Goal: Check status: Check status

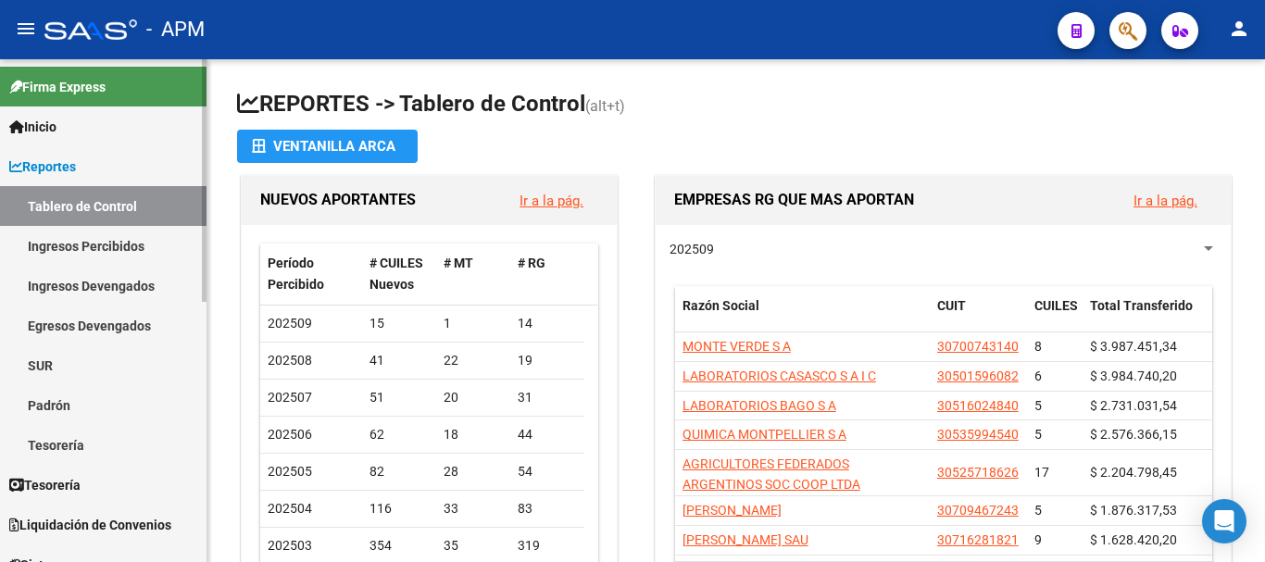
click at [90, 397] on link "Padrón" at bounding box center [103, 405] width 206 height 40
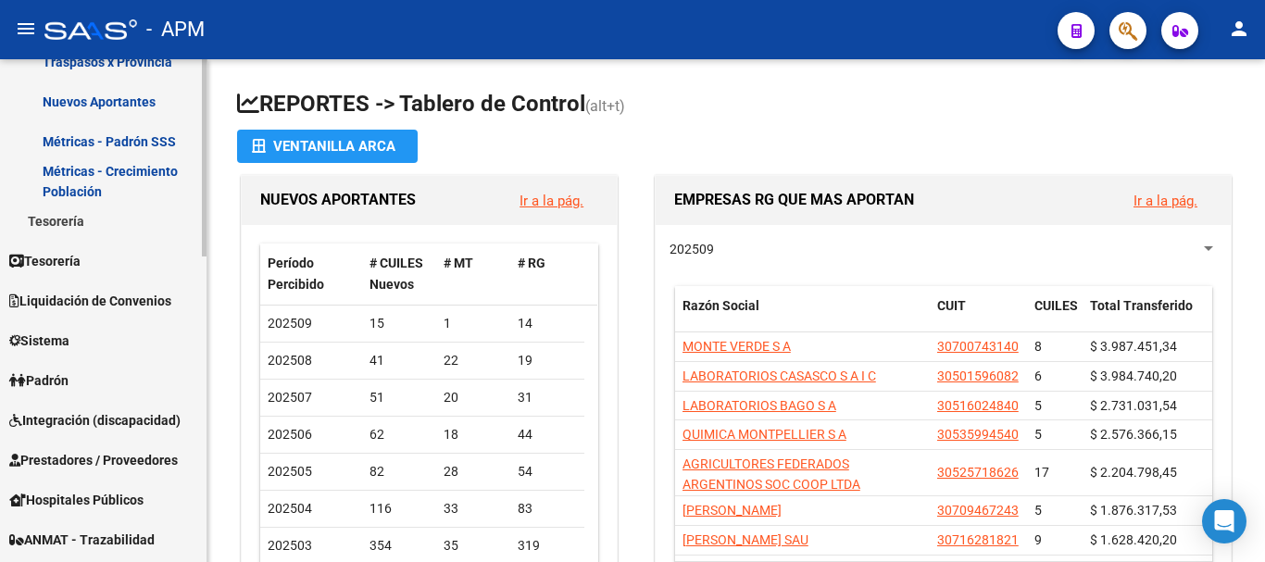
scroll to position [555, 0]
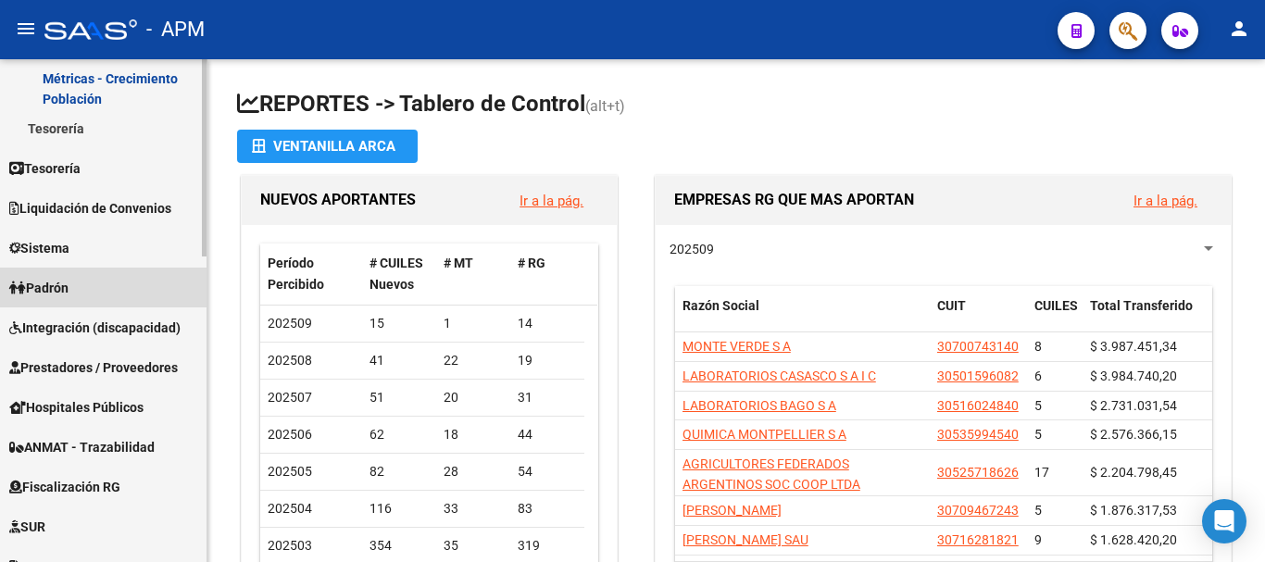
click at [130, 281] on link "Padrón" at bounding box center [103, 288] width 206 height 40
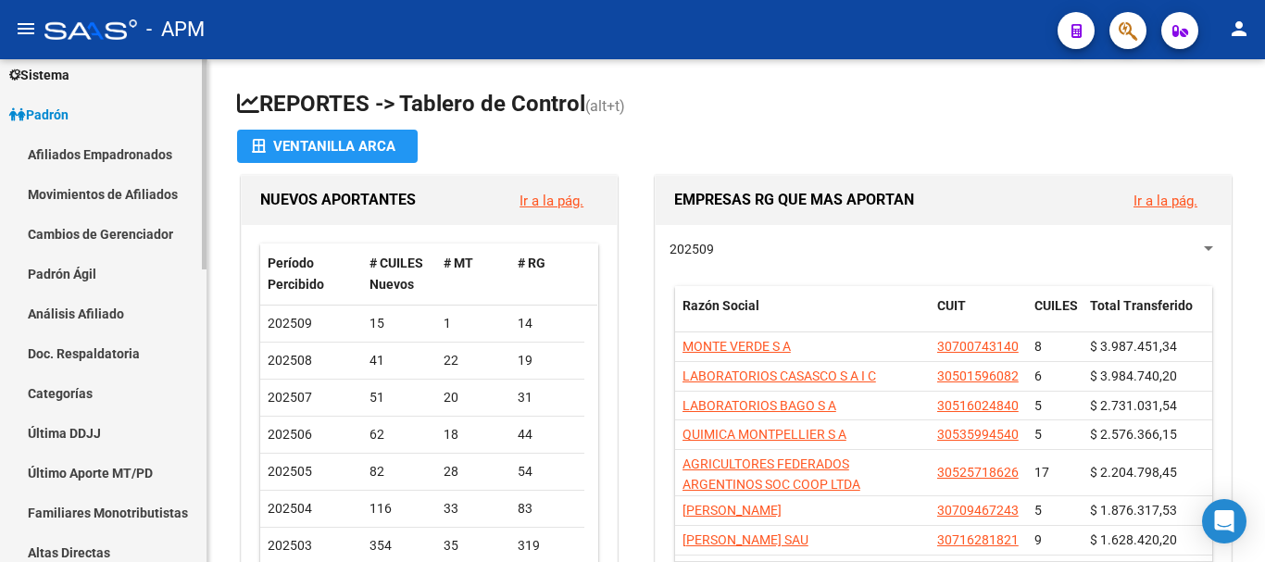
scroll to position [185, 0]
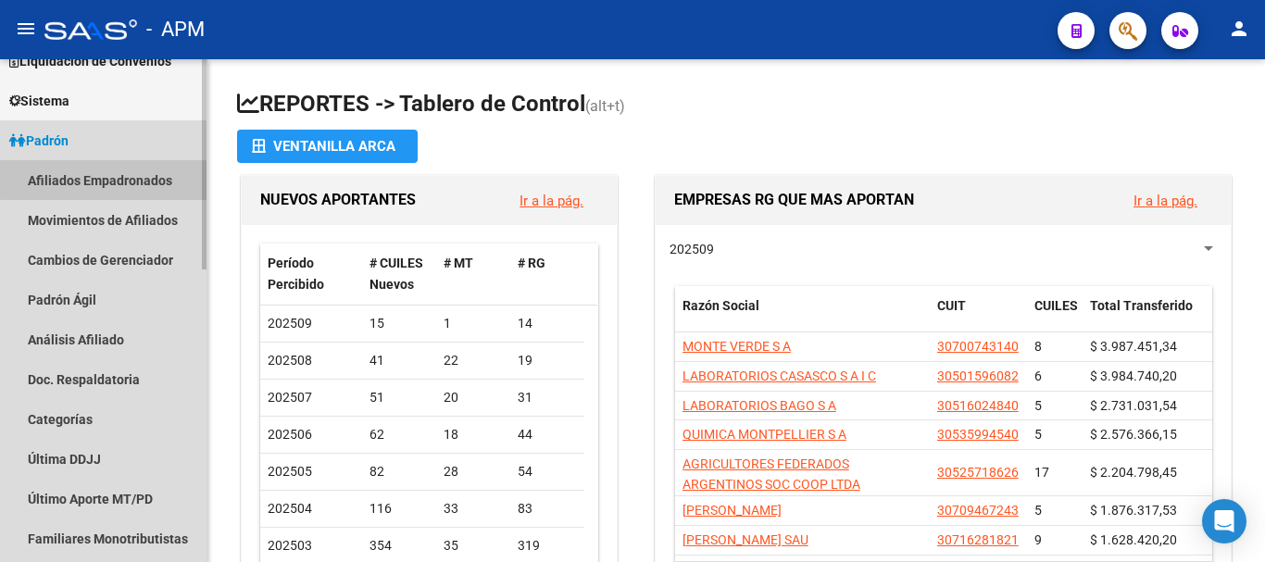
click at [127, 177] on link "Afiliados Empadronados" at bounding box center [103, 180] width 206 height 40
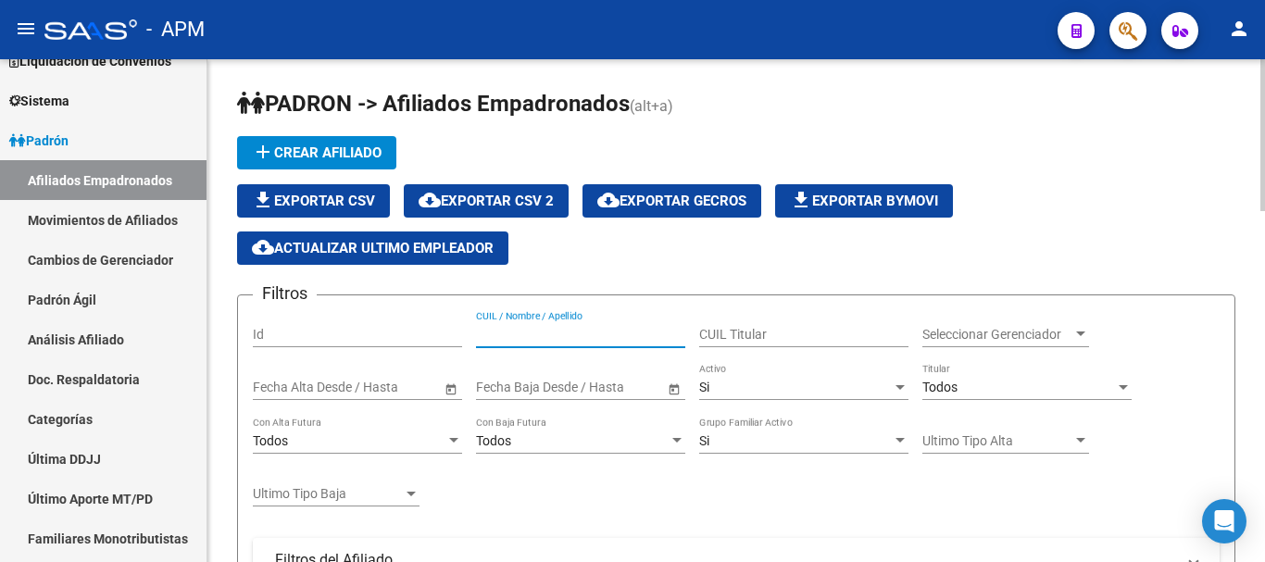
paste input "23883137"
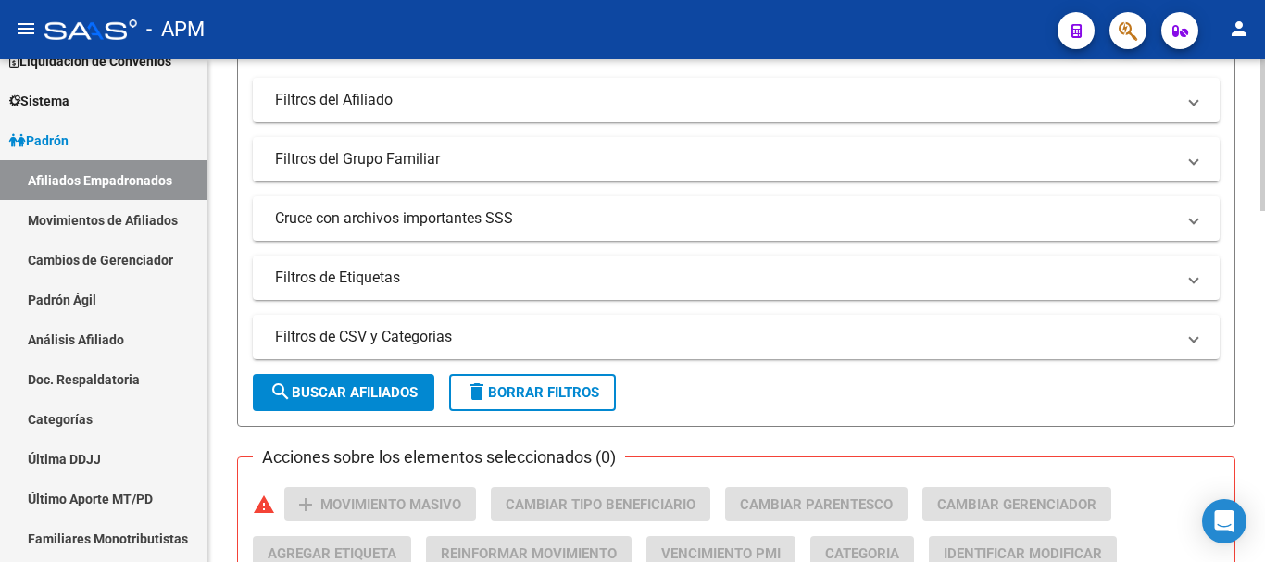
scroll to position [463, 0]
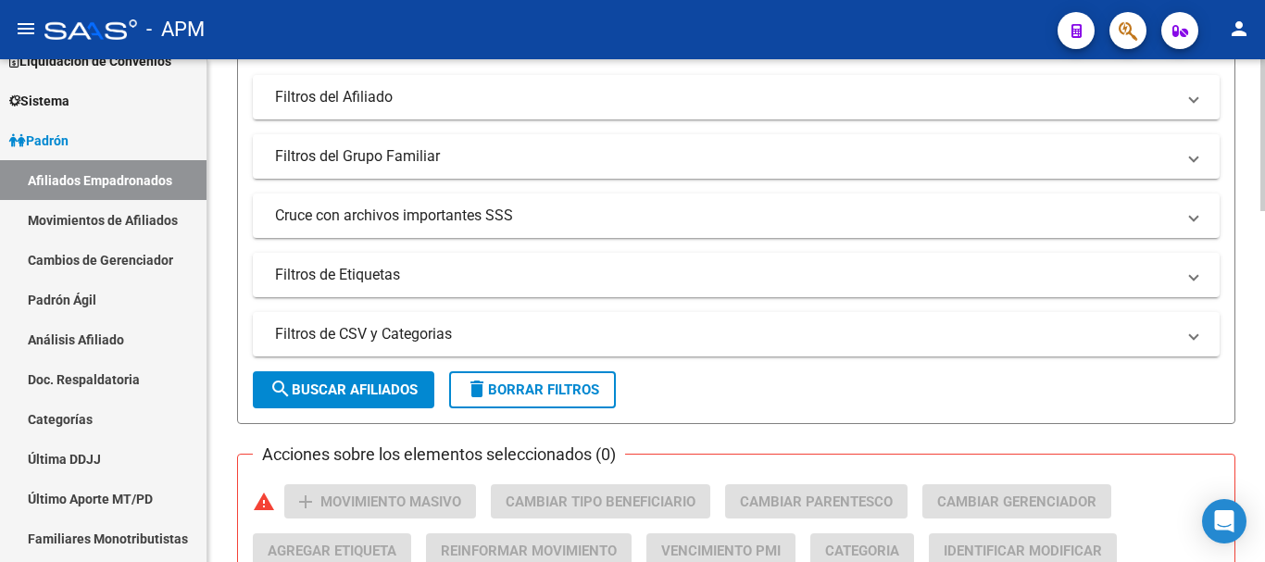
type input "23883137"
click at [396, 387] on span "search Buscar Afiliados" at bounding box center [343, 389] width 148 height 17
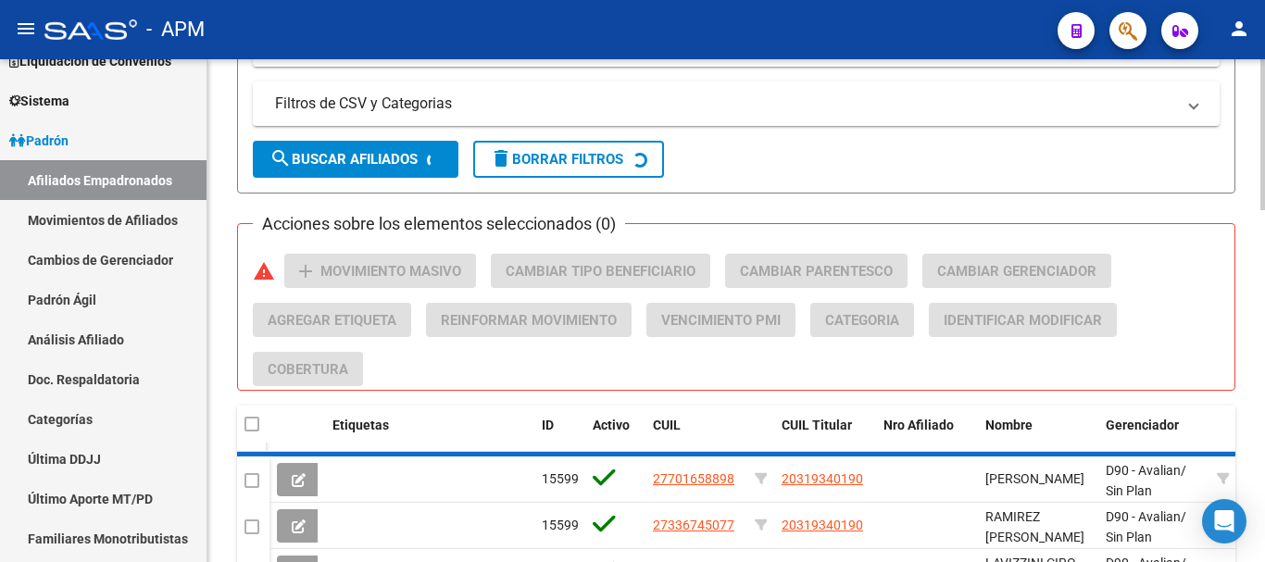
scroll to position [741, 0]
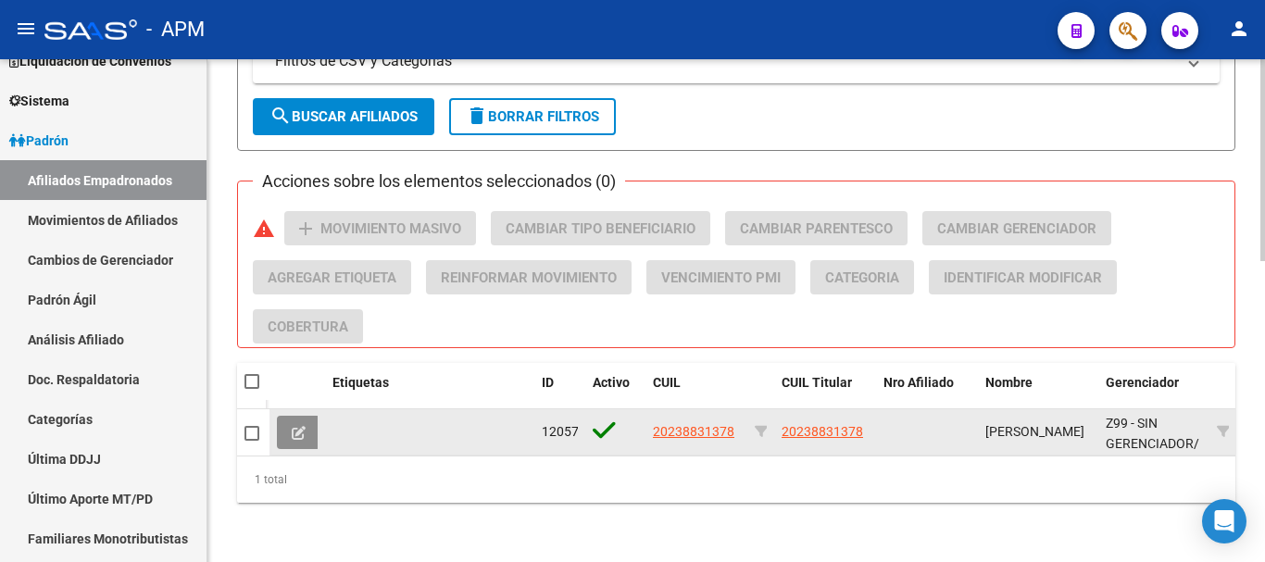
click at [307, 428] on button at bounding box center [299, 432] width 44 height 33
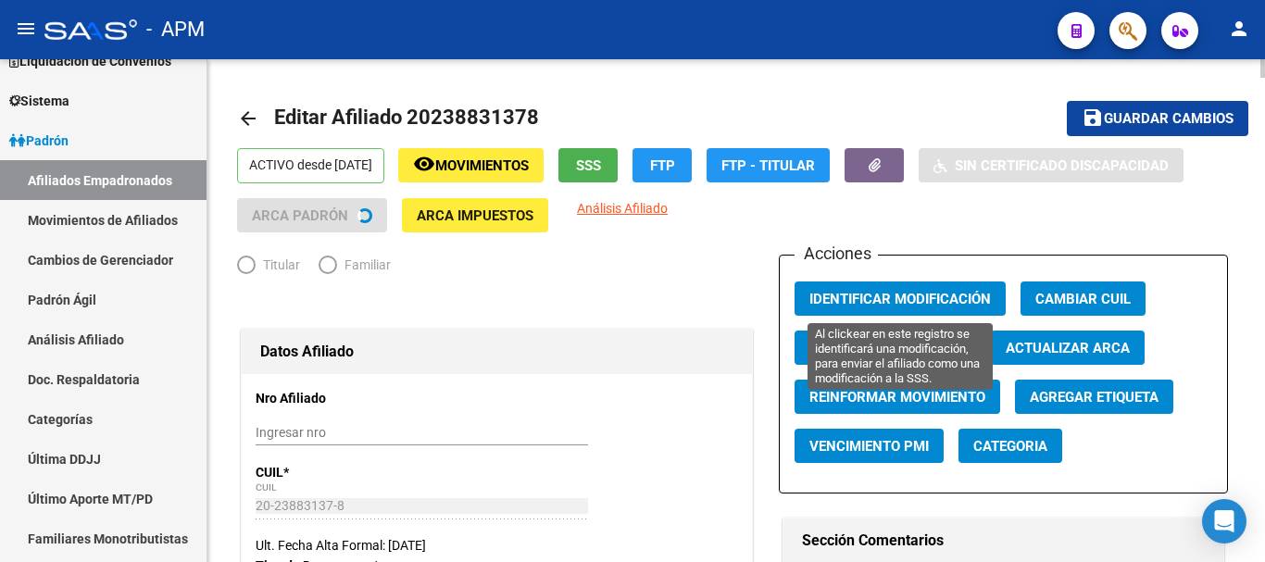
radio input "true"
type input "20-23883137-8"
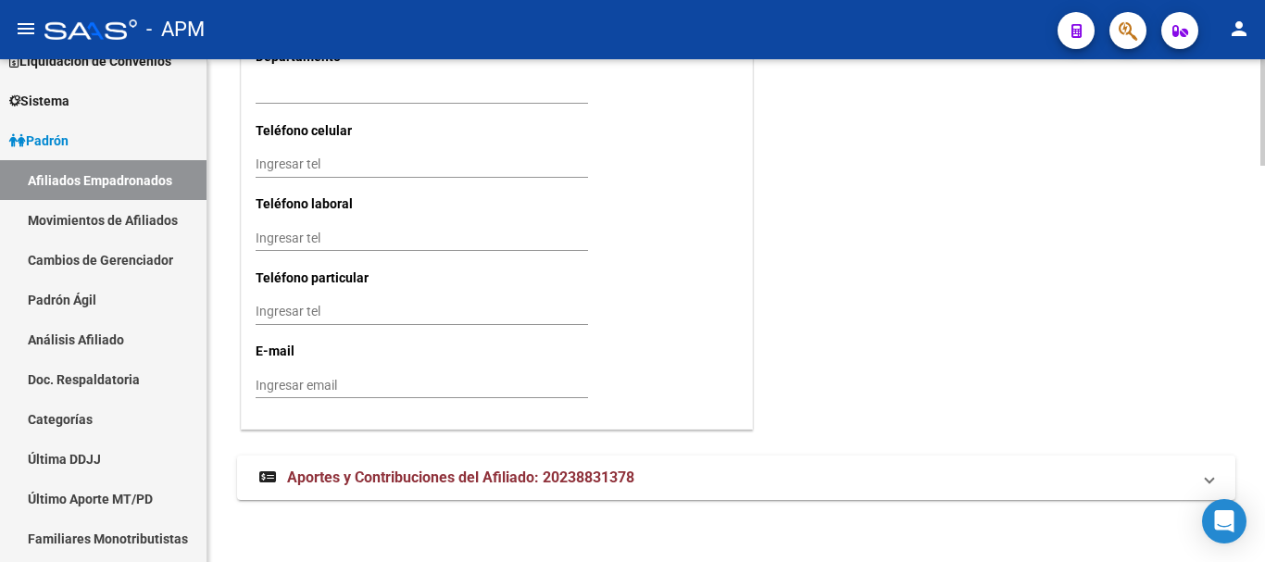
scroll to position [1880, 0]
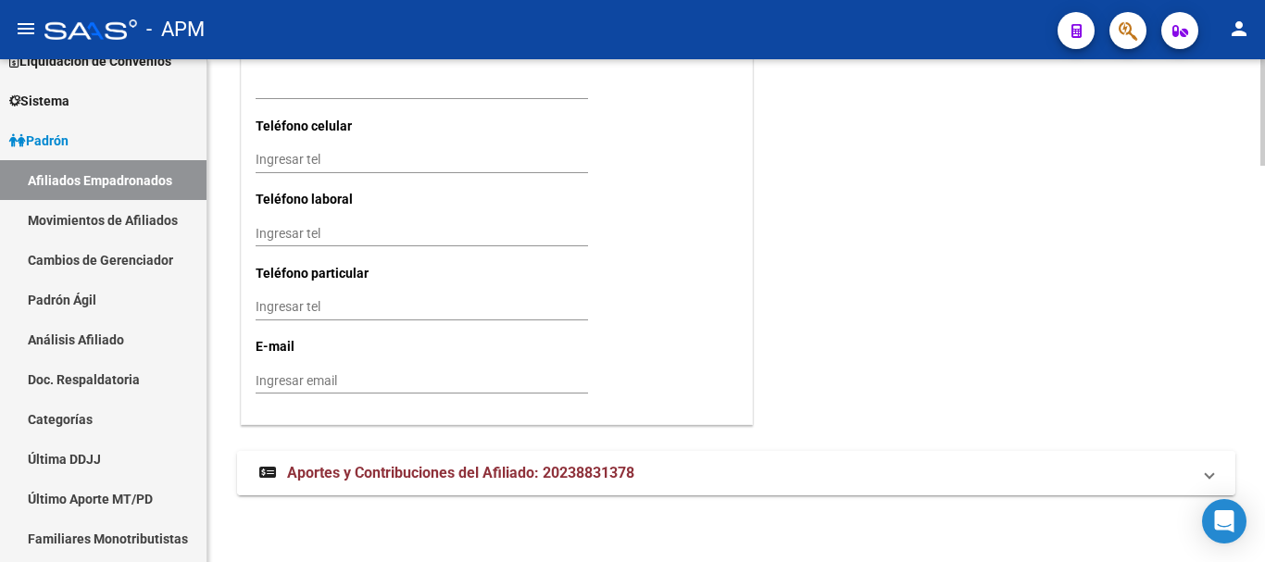
click at [718, 471] on mat-panel-title "Aportes y Contribuciones del Afiliado: 20238831378" at bounding box center [724, 473] width 931 height 20
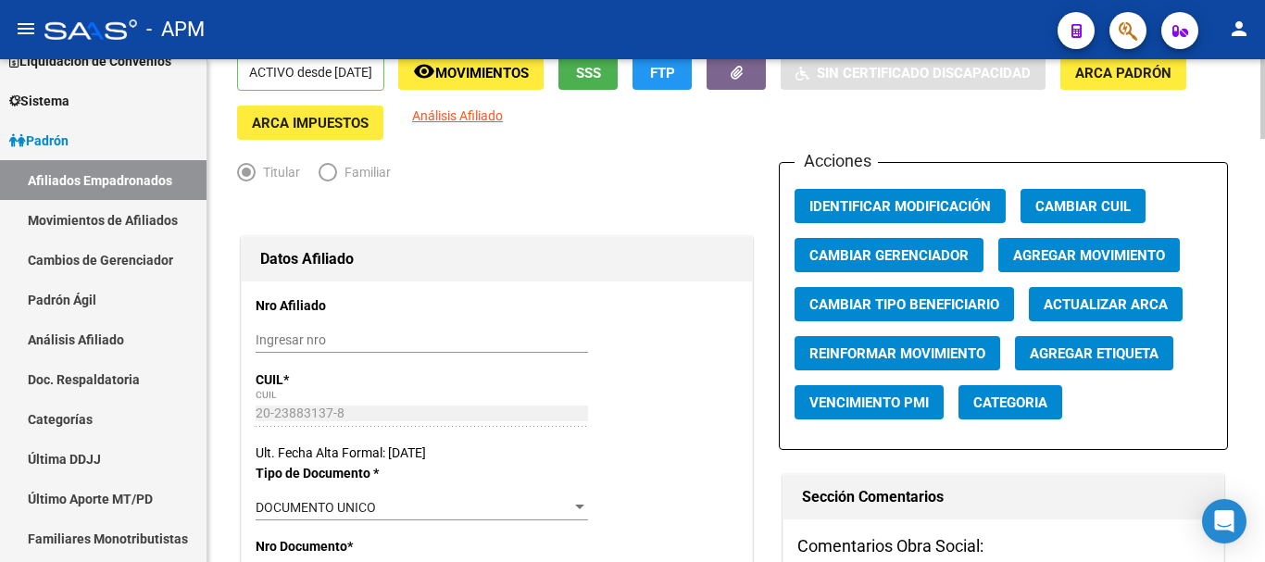
scroll to position [0, 0]
